Goal: Information Seeking & Learning: Learn about a topic

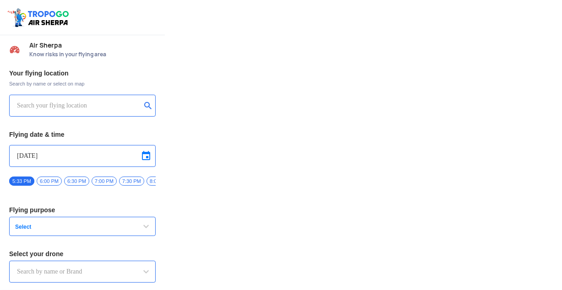
type input "DJI Mini2"
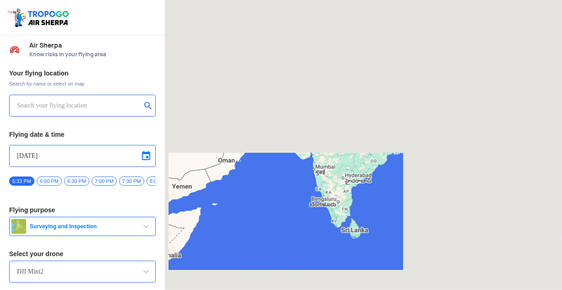
click at [85, 107] on input "text" at bounding box center [79, 105] width 124 height 11
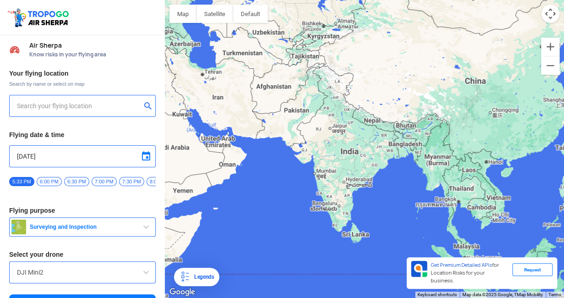
click at [63, 113] on div at bounding box center [82, 106] width 147 height 22
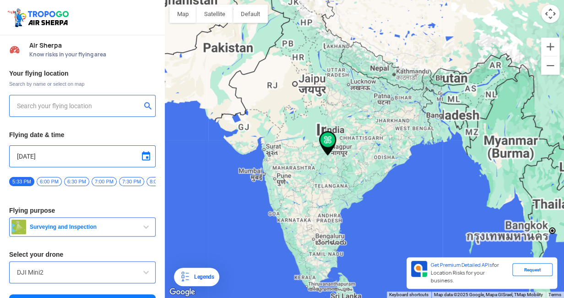
click at [64, 105] on input "text" at bounding box center [79, 105] width 124 height 11
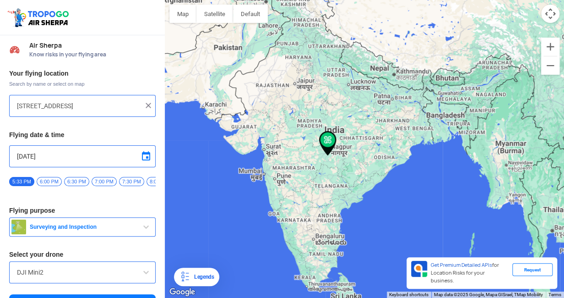
scroll to position [0, 51]
type input "[STREET_ADDRESS]"
click at [144, 105] on img at bounding box center [148, 105] width 9 height 9
click at [83, 105] on input "text" at bounding box center [79, 105] width 124 height 11
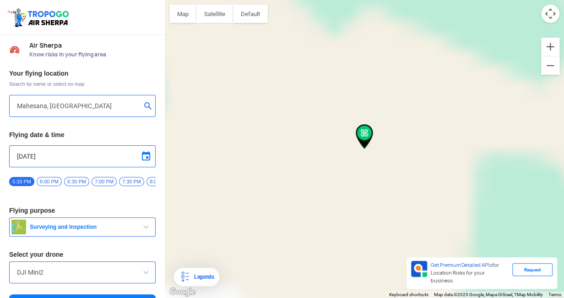
type input "mhesana, [PERSON_NAME][GEOGRAPHIC_DATA], [GEOGRAPHIC_DATA], [GEOGRAPHIC_DATA], …"
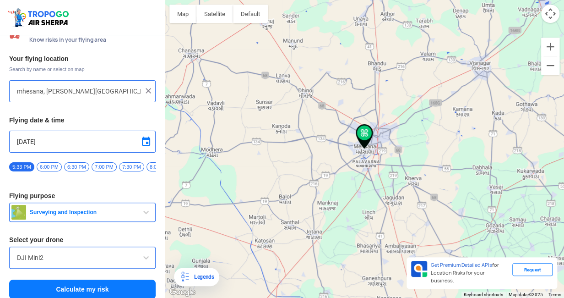
scroll to position [24, 0]
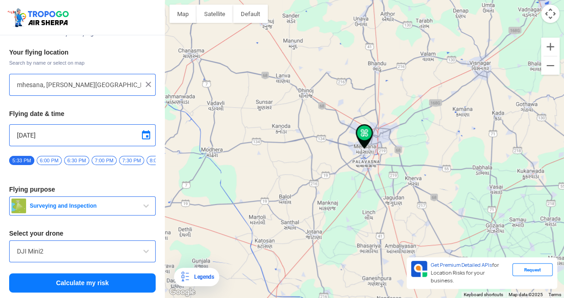
click at [131, 205] on span "Surveying and Inspection" at bounding box center [83, 205] width 114 height 7
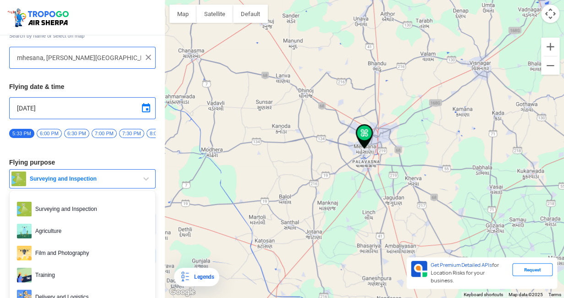
scroll to position [0, 0]
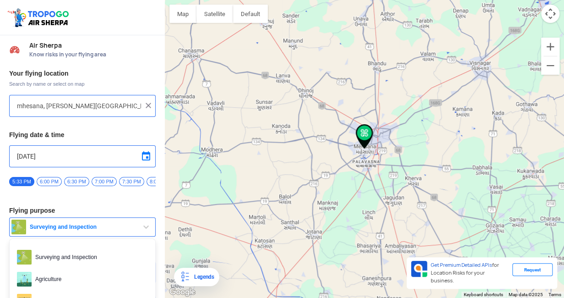
click at [137, 236] on button "Surveying and Inspection" at bounding box center [82, 226] width 147 height 19
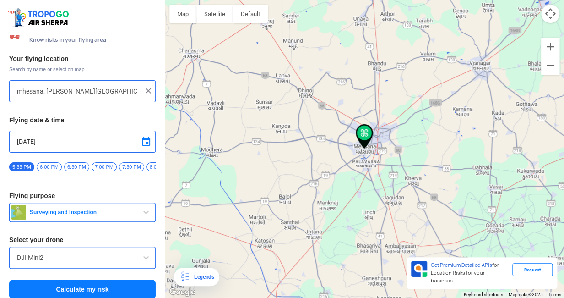
scroll to position [24, 0]
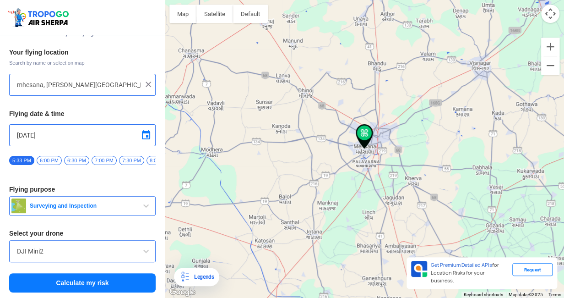
click at [86, 251] on input "DJI Mini2" at bounding box center [82, 250] width 131 height 11
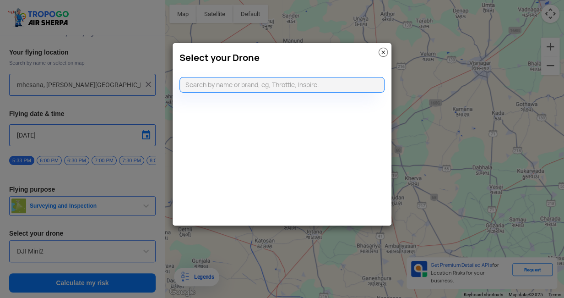
click at [132, 212] on modal-container "Select your Drone" at bounding box center [282, 149] width 564 height 298
click at [293, 85] on input "text" at bounding box center [282, 85] width 205 height 16
type input "l3"
click at [306, 103] on link "CLICKING HERE" at bounding box center [304, 102] width 46 height 7
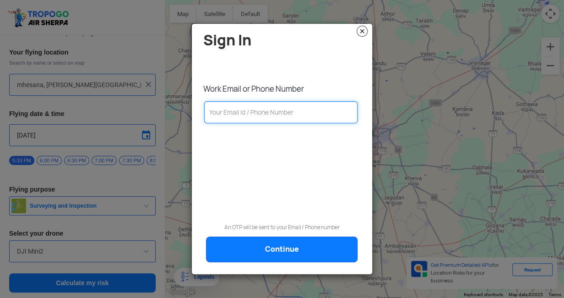
click at [272, 112] on input "text" at bounding box center [280, 112] width 153 height 22
click at [360, 33] on img at bounding box center [362, 31] width 11 height 11
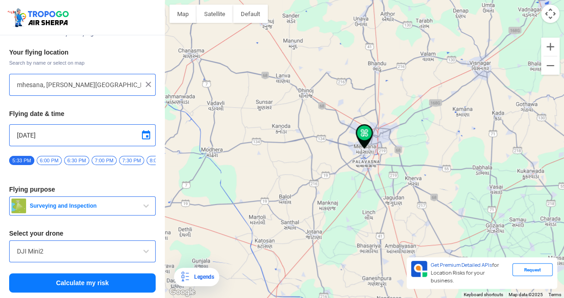
click at [148, 250] on span at bounding box center [146, 250] width 11 height 11
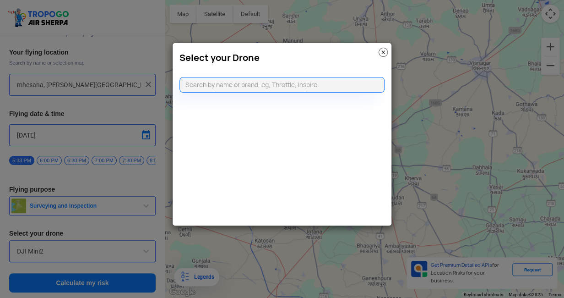
click at [380, 52] on img at bounding box center [383, 52] width 9 height 9
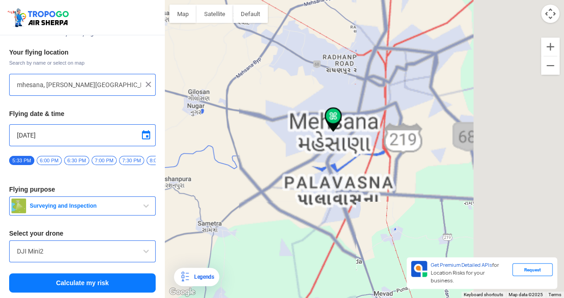
drag, startPoint x: 354, startPoint y: 169, endPoint x: 188, endPoint y: 169, distance: 165.8
click at [188, 169] on div at bounding box center [364, 149] width 399 height 298
